Goal: Check status

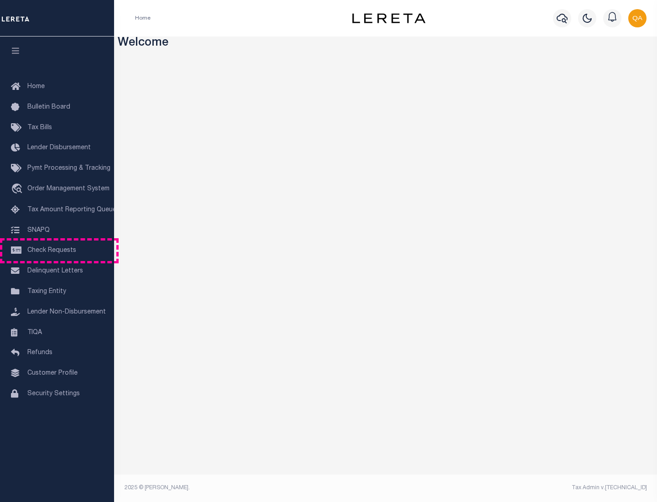
click at [57, 250] on span "Check Requests" at bounding box center [51, 250] width 49 height 6
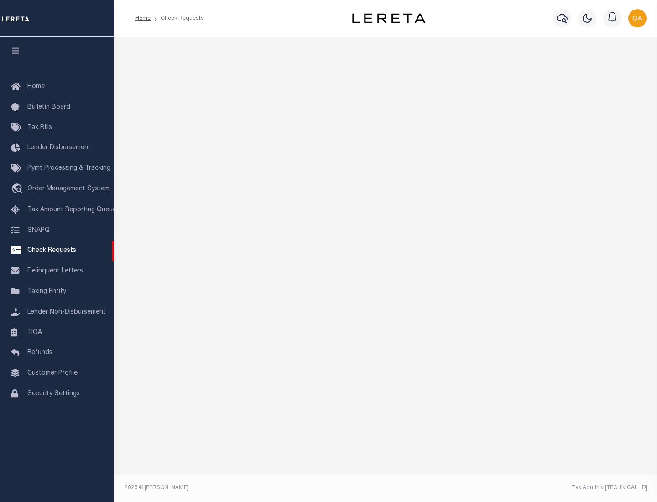
select select "50"
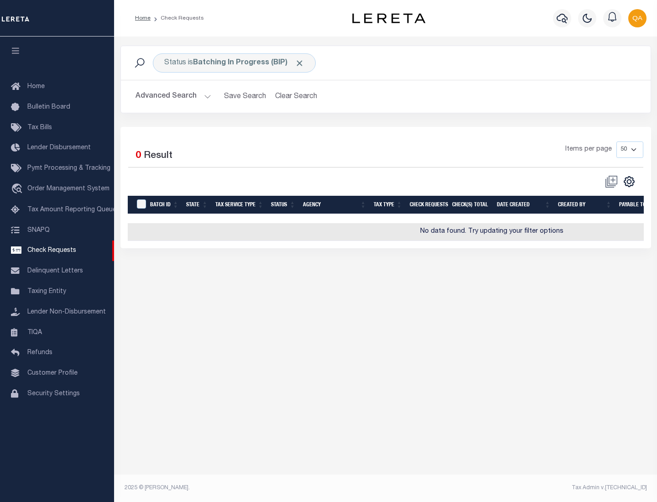
click at [300, 63] on span "Click to Remove" at bounding box center [300, 63] width 10 height 10
